Goal: Task Accomplishment & Management: Manage account settings

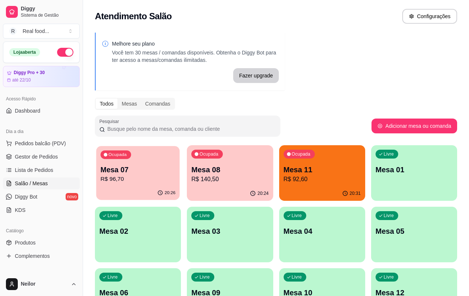
click at [132, 166] on p "Mesa 07" at bounding box center [137, 170] width 75 height 10
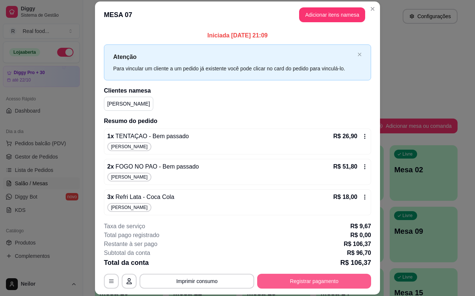
click at [327, 284] on button "Registrar pagamento" at bounding box center [314, 281] width 114 height 15
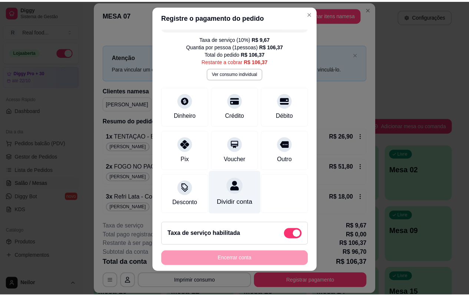
scroll to position [24, 0]
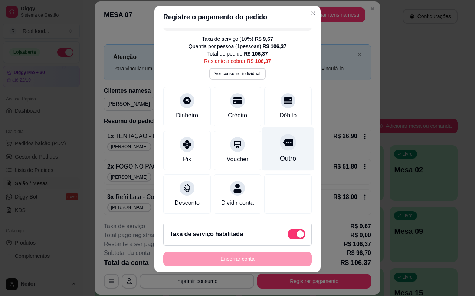
click at [283, 139] on icon at bounding box center [288, 142] width 10 height 7
type input "R$ 0,00"
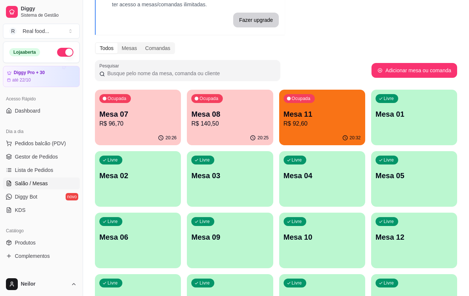
scroll to position [0, 0]
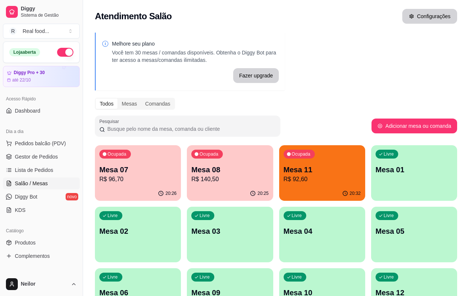
click at [421, 18] on button "Configurações" at bounding box center [429, 16] width 55 height 15
click at [442, 22] on button "Configurações" at bounding box center [429, 16] width 55 height 15
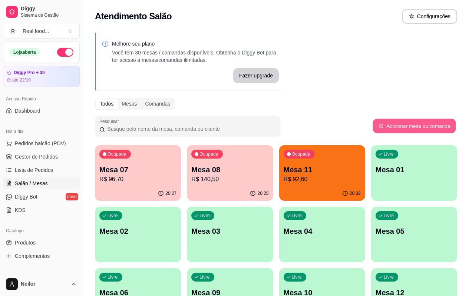
click at [405, 130] on button "Adicionar mesa ou comanda" at bounding box center [414, 126] width 83 height 14
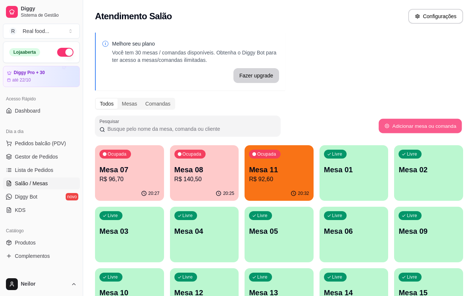
select select "TABLE"
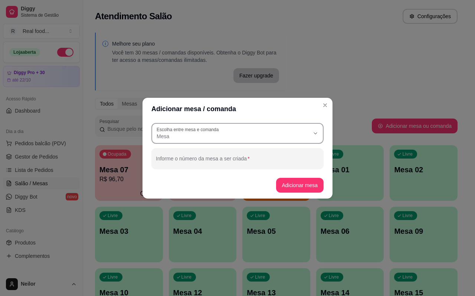
click at [309, 131] on button "Escolha entre mesa e comanda Mesa" at bounding box center [237, 133] width 172 height 21
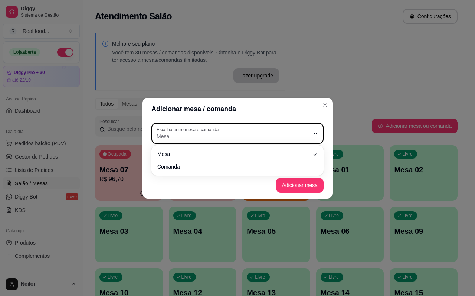
click at [309, 131] on button "Escolha entre mesa e comanda Mesa" at bounding box center [237, 133] width 172 height 21
click at [245, 138] on span "Mesa" at bounding box center [232, 136] width 153 height 7
click at [263, 113] on header "Adicionar mesa / comanda" at bounding box center [237, 109] width 190 height 22
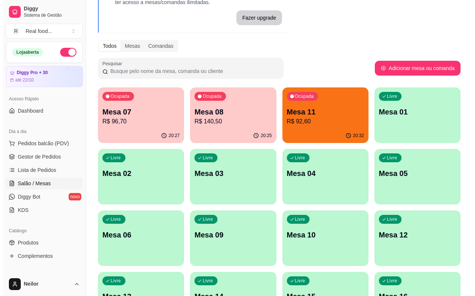
scroll to position [111, 0]
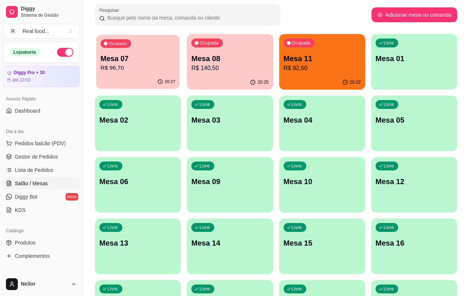
click at [126, 58] on p "Mesa 07" at bounding box center [137, 59] width 75 height 10
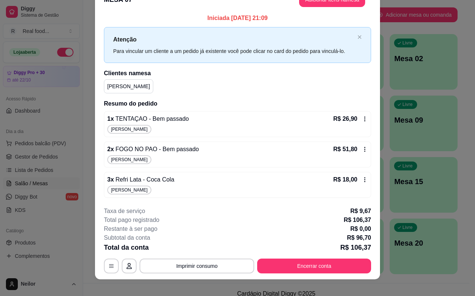
scroll to position [22, 0]
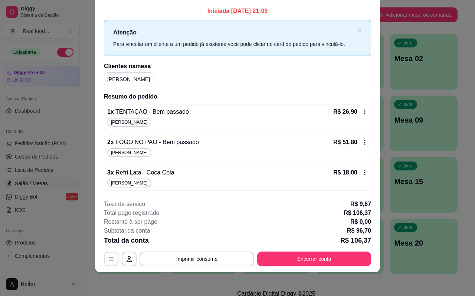
click at [113, 259] on button "button" at bounding box center [111, 259] width 14 height 14
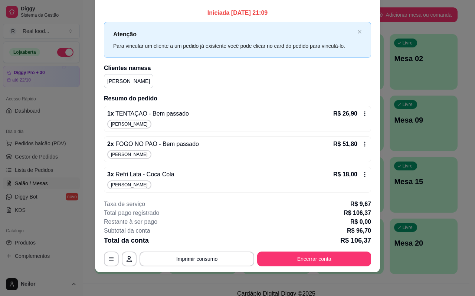
scroll to position [0, 0]
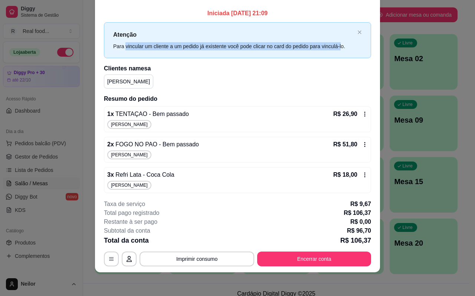
drag, startPoint x: 122, startPoint y: 46, endPoint x: 337, endPoint y: 47, distance: 214.3
click at [337, 47] on div "Para vincular um cliente a um pedido já existente você pode clicar no card do p…" at bounding box center [233, 46] width 241 height 8
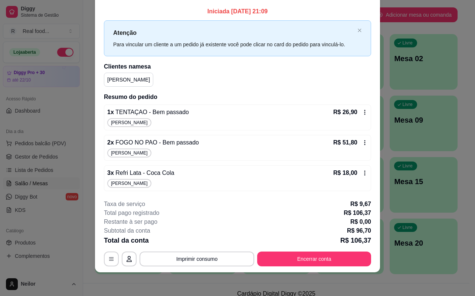
scroll to position [2, 0]
click at [310, 259] on button "Encerrar conta" at bounding box center [314, 259] width 110 height 14
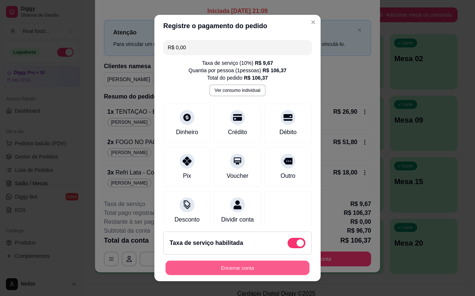
click at [247, 271] on button "Encerrar conta" at bounding box center [237, 268] width 144 height 14
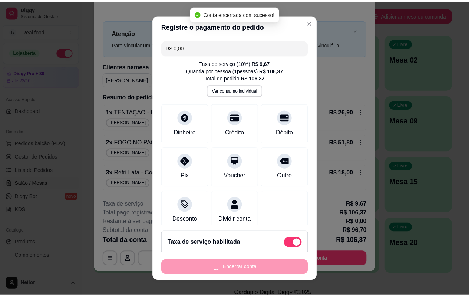
scroll to position [0, 0]
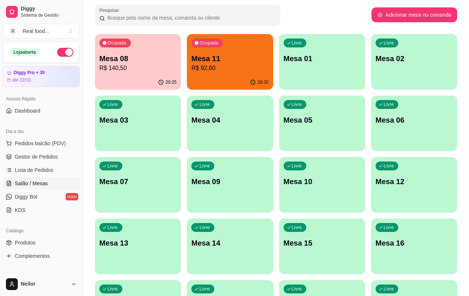
click at [137, 71] on p "R$ 140,50" at bounding box center [137, 68] width 77 height 9
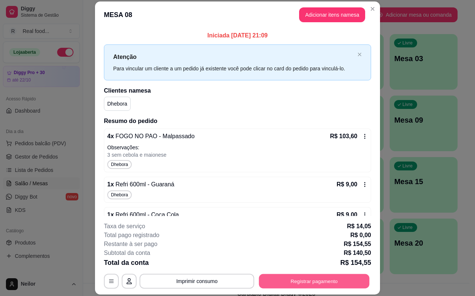
click at [323, 281] on button "Registrar pagamento" at bounding box center [314, 281] width 110 height 14
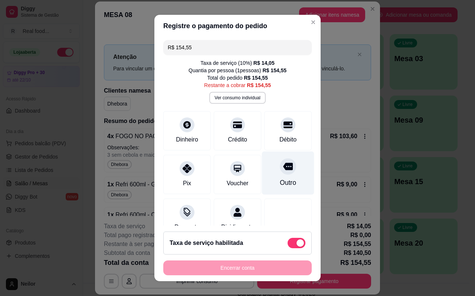
click at [282, 166] on div at bounding box center [288, 166] width 16 height 16
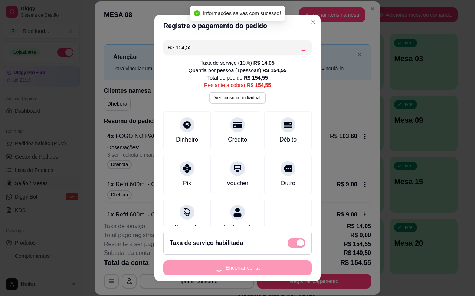
type input "R$ 0,00"
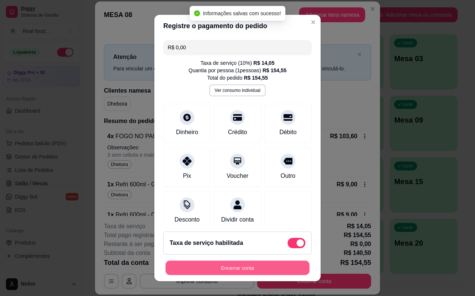
click at [248, 269] on button "Encerrar conta" at bounding box center [237, 268] width 144 height 14
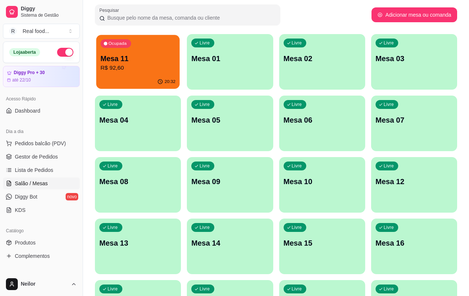
click at [127, 59] on p "Mesa 11" at bounding box center [137, 59] width 75 height 10
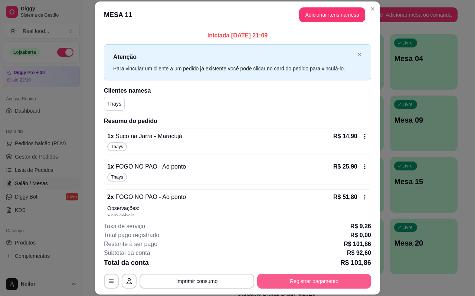
click at [294, 279] on button "Registrar pagamento" at bounding box center [314, 281] width 114 height 15
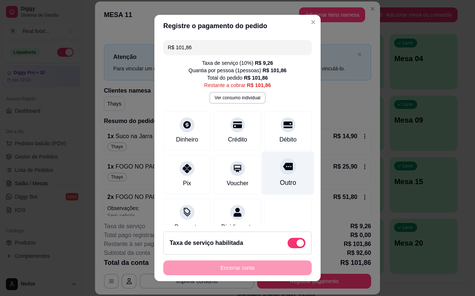
click at [280, 183] on div "Outro" at bounding box center [288, 183] width 16 height 10
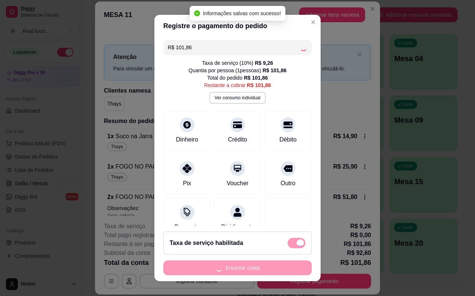
type input "R$ 0,00"
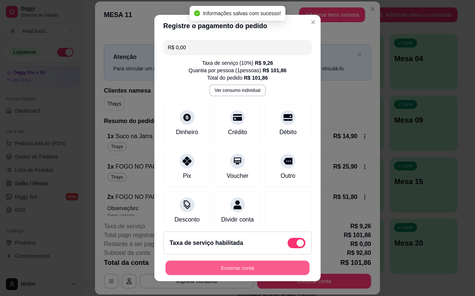
click at [247, 269] on button "Encerrar conta" at bounding box center [237, 268] width 144 height 14
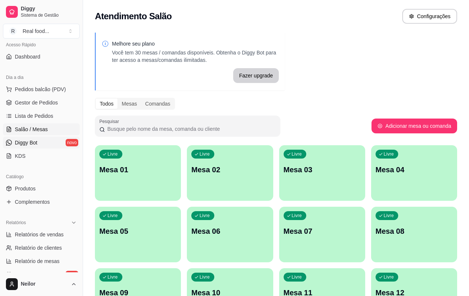
scroll to position [111, 0]
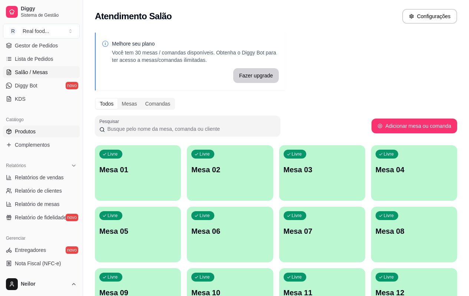
click at [40, 136] on link "Produtos" at bounding box center [41, 132] width 77 height 12
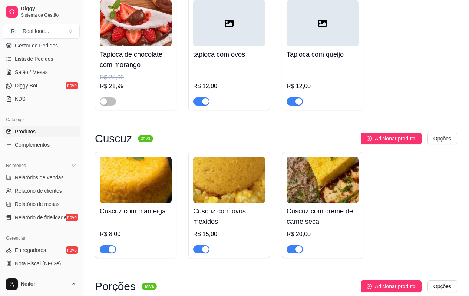
scroll to position [297, 0]
